Goal: Transaction & Acquisition: Purchase product/service

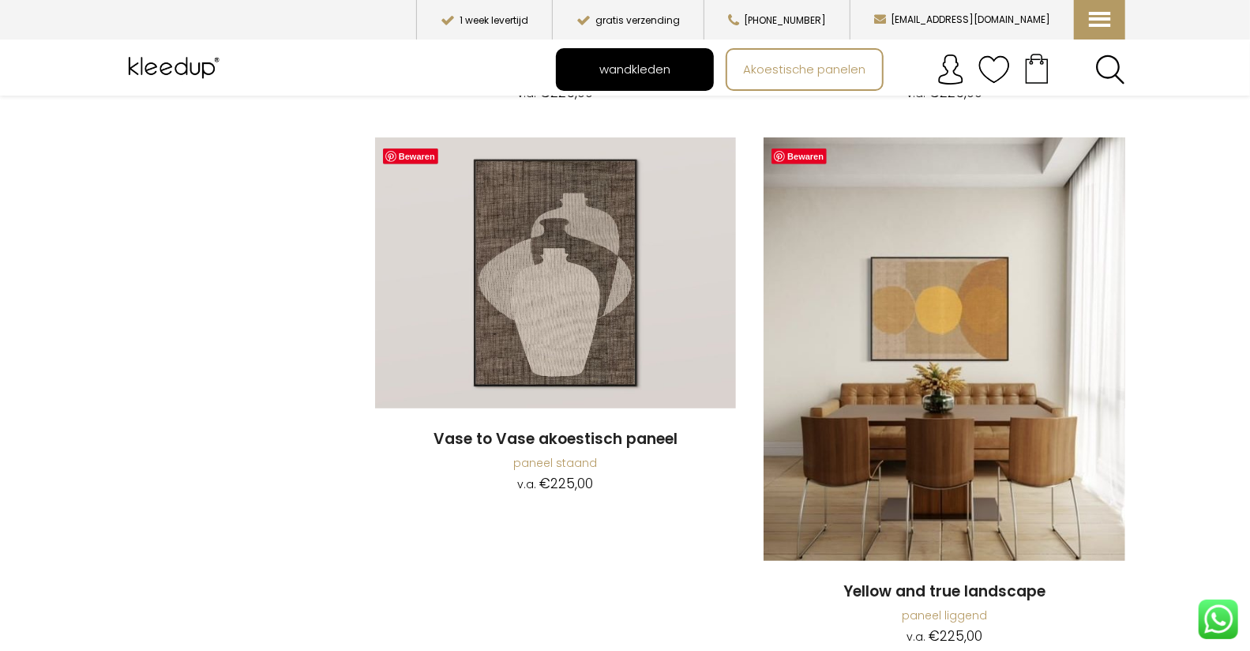
click at [637, 73] on span "wandkleden" at bounding box center [635, 69] width 88 height 30
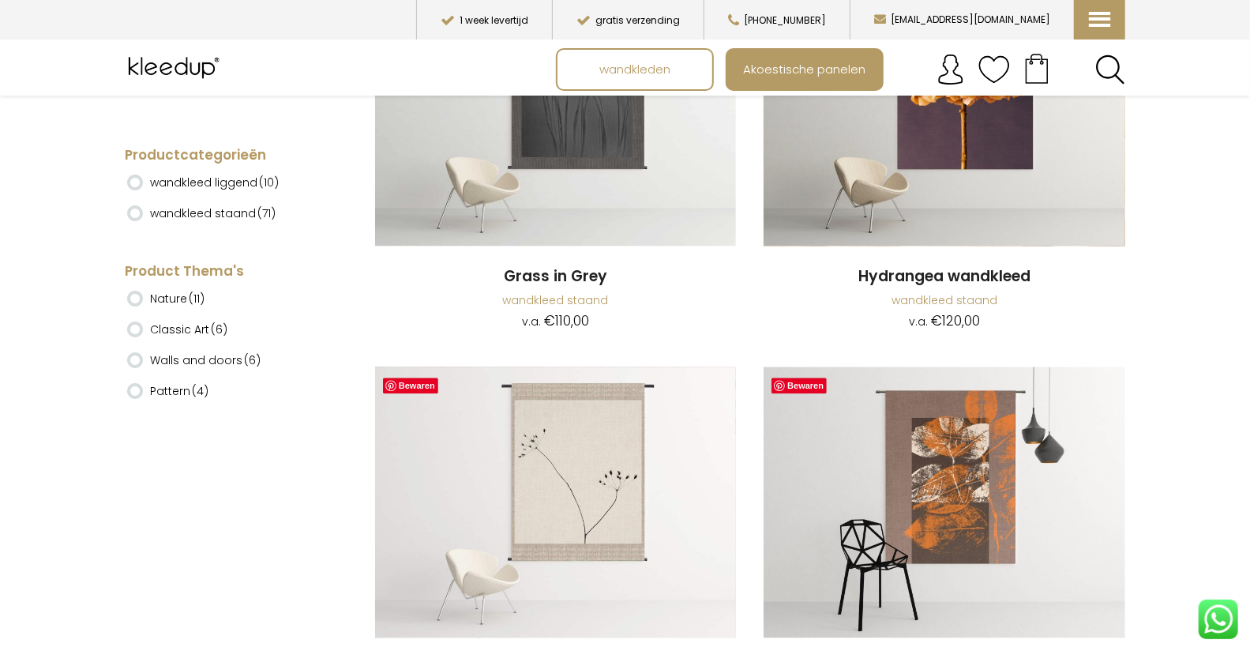
scroll to position [2583, 0]
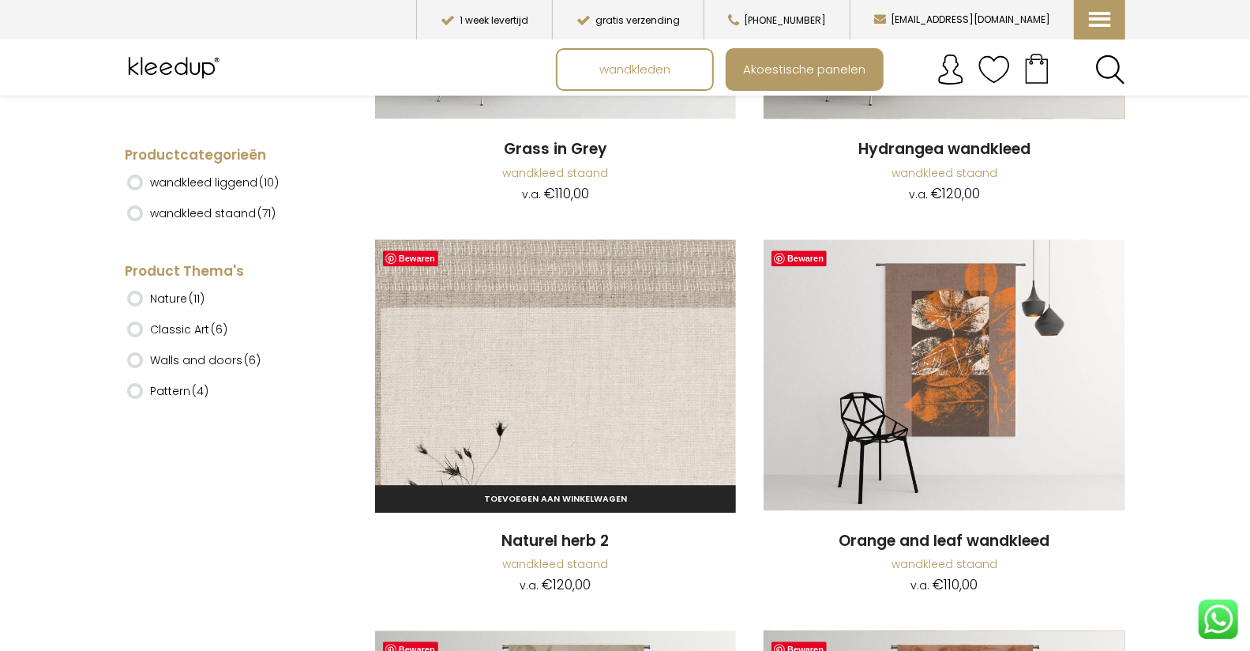
click at [607, 363] on img at bounding box center [555, 374] width 361 height 271
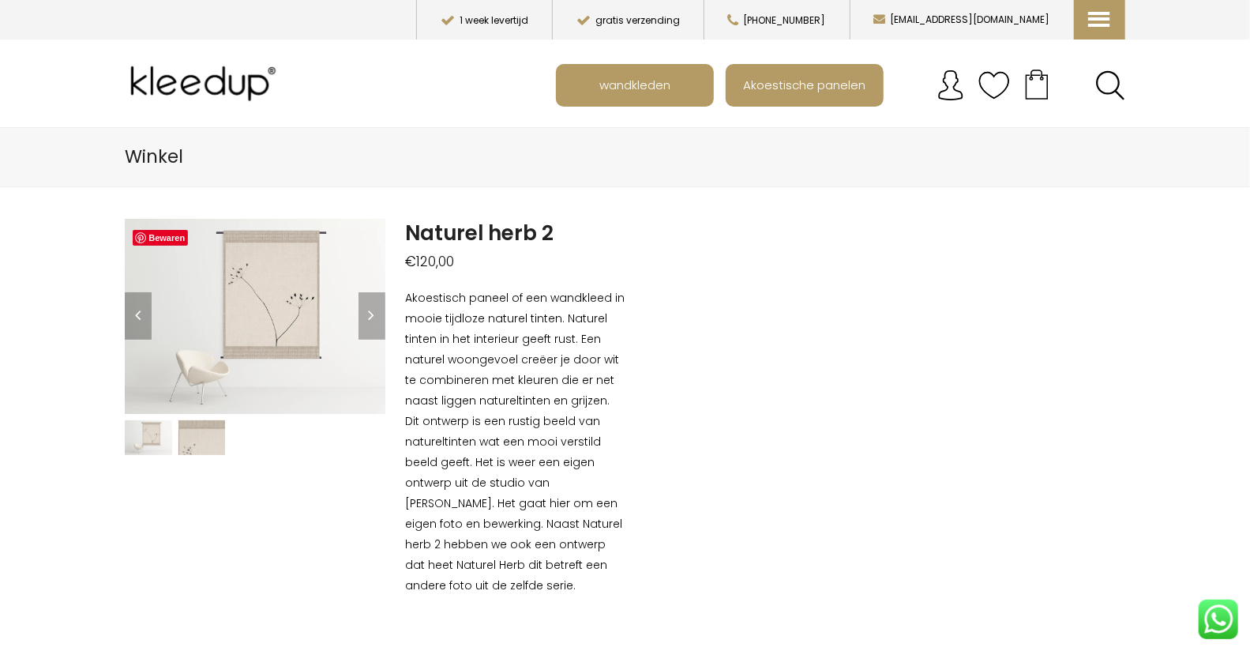
click at [210, 446] on img at bounding box center [201, 438] width 47 height 36
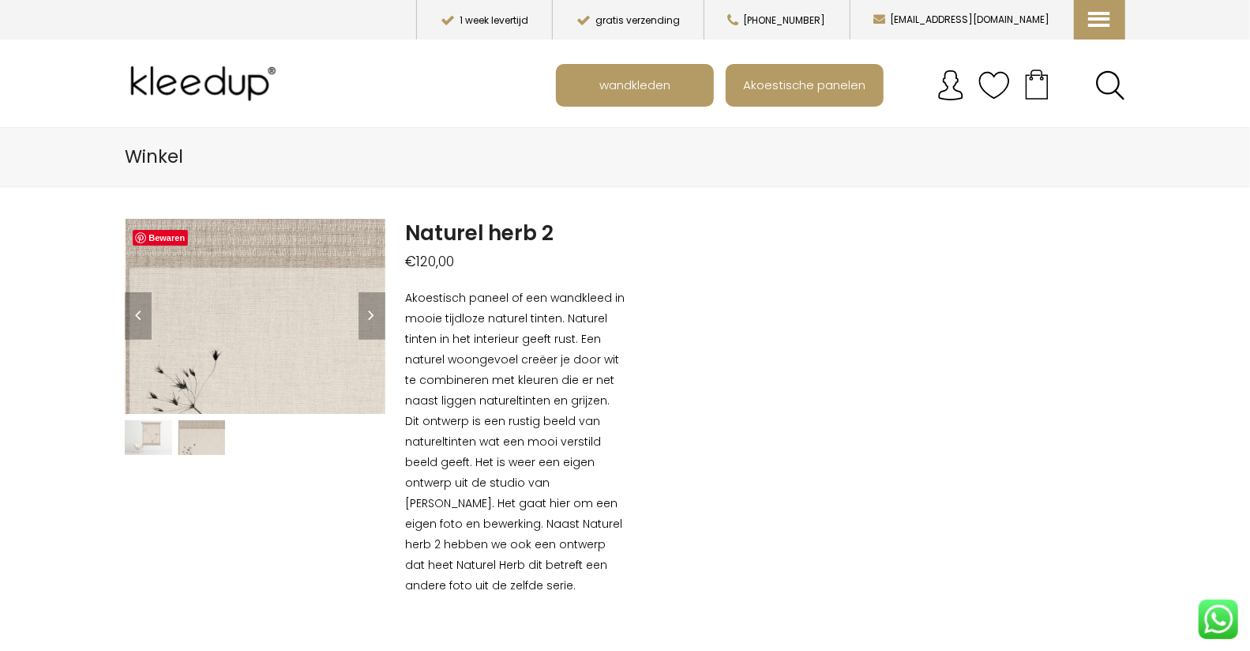
click at [159, 439] on img at bounding box center [148, 438] width 47 height 36
